Goal: Obtain resource: Download file/media

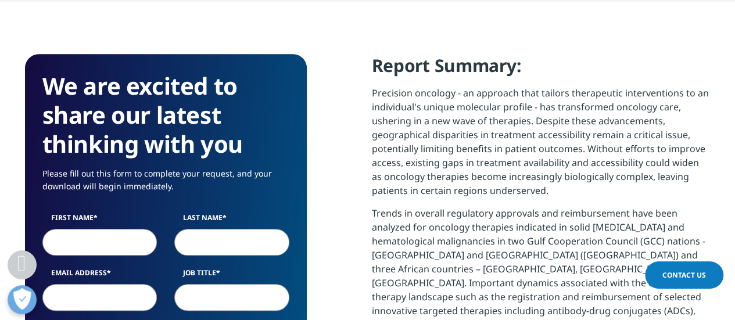
scroll to position [575, 0]
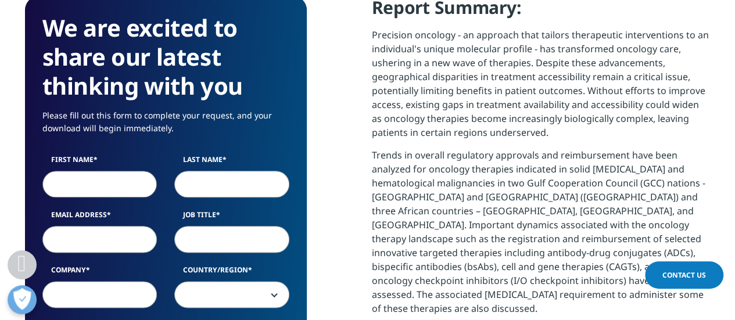
click at [114, 185] on input "First Name" at bounding box center [99, 184] width 115 height 27
click at [110, 186] on input "First Name" at bounding box center [99, 184] width 115 height 27
type input "[PERSON_NAME]"
type input "Mudaly"
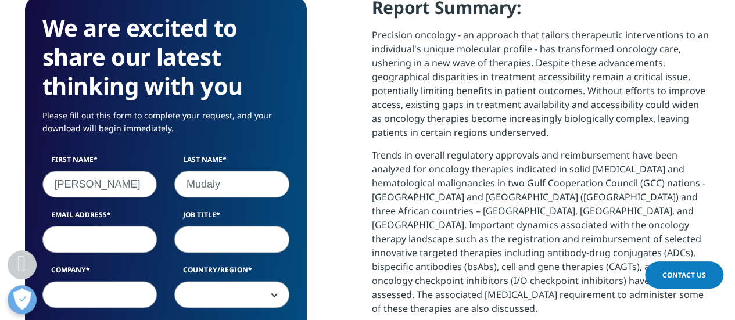
type input "[EMAIL_ADDRESS][DOMAIN_NAME]"
type input "Altron"
select select "[GEOGRAPHIC_DATA]"
drag, startPoint x: 100, startPoint y: 300, endPoint x: 0, endPoint y: 296, distance: 100.6
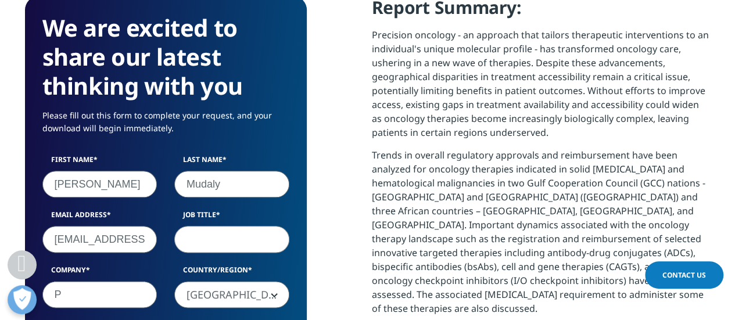
type input "P"
click at [238, 239] on input "Job Title" at bounding box center [231, 239] width 115 height 27
type input "Executive"
click at [80, 290] on input "P" at bounding box center [99, 294] width 115 height 27
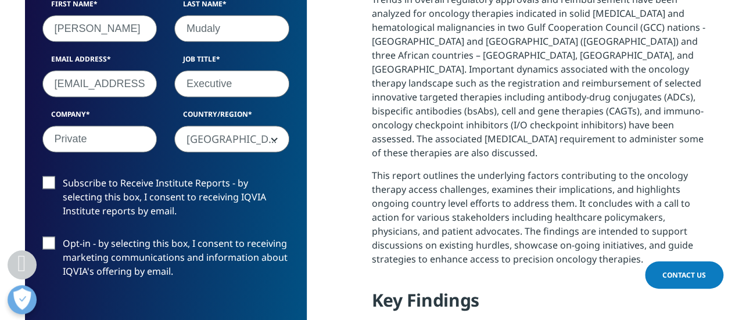
scroll to position [749, 0]
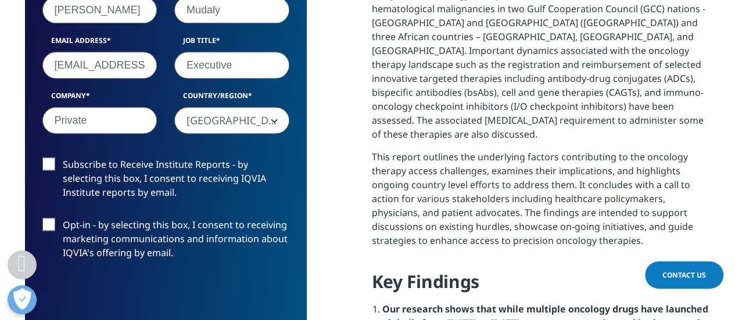
type input "Private"
click at [43, 162] on label "Subscribe to Receive Institute Reports - by selecting this box, I consent to re…" at bounding box center [165, 181] width 247 height 48
click at [63, 157] on input "Subscribe to Receive Institute Reports - by selecting this box, I consent to re…" at bounding box center [63, 157] width 0 height 0
click at [48, 228] on label "Opt-in - by selecting this box, I consent to receiving marketing communications…" at bounding box center [165, 242] width 247 height 48
click at [63, 218] on input "Opt-in - by selecting this box, I consent to receiving marketing communications…" at bounding box center [63, 218] width 0 height 0
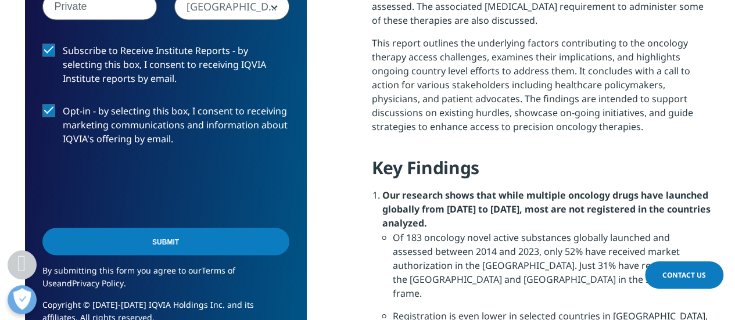
scroll to position [865, 0]
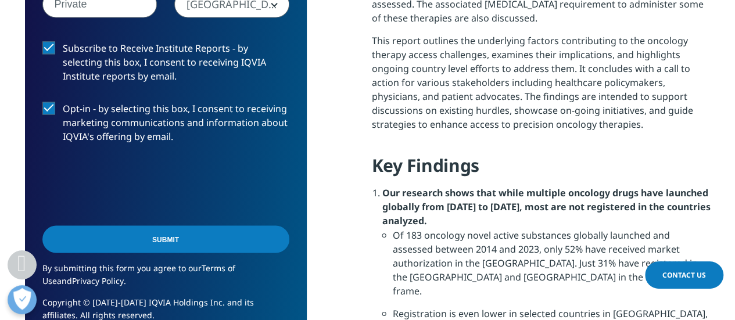
click at [185, 240] on input "Submit" at bounding box center [165, 238] width 247 height 27
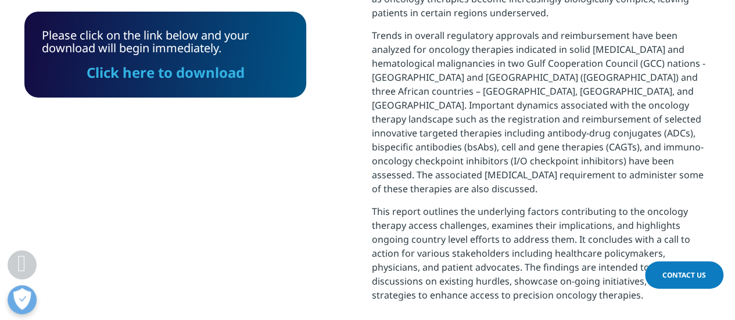
scroll to position [763, 0]
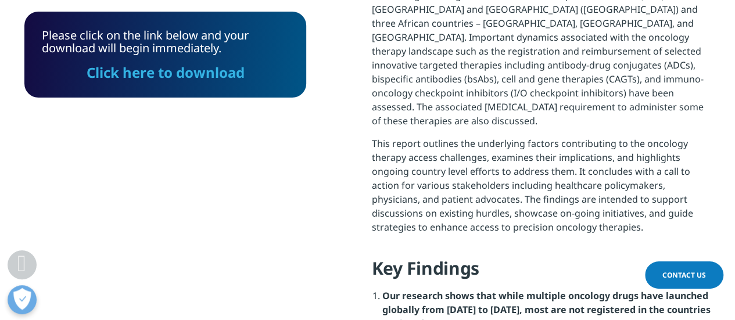
click at [163, 73] on link "Click here to download" at bounding box center [166, 72] width 158 height 19
